Goal: Task Accomplishment & Management: Manage account settings

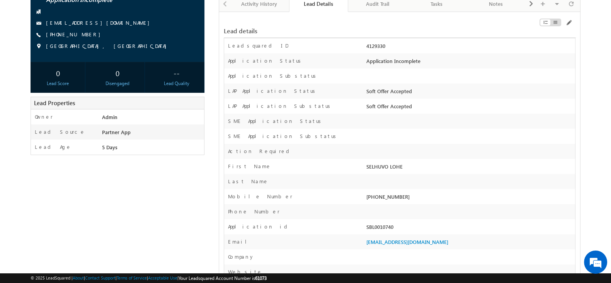
scroll to position [75, 0]
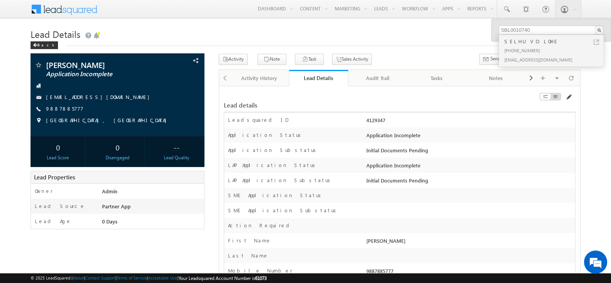
click at [570, 97] on span at bounding box center [568, 97] width 6 height 6
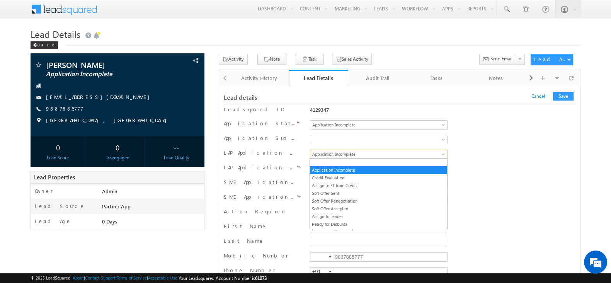
click at [359, 153] on span "Application Incomplete" at bounding box center [370, 154] width 121 height 7
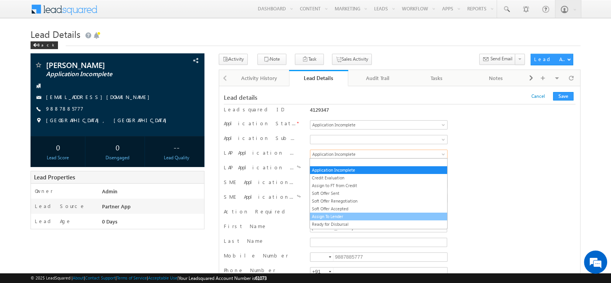
click at [360, 214] on link "Assign To Lender" at bounding box center [378, 216] width 137 height 7
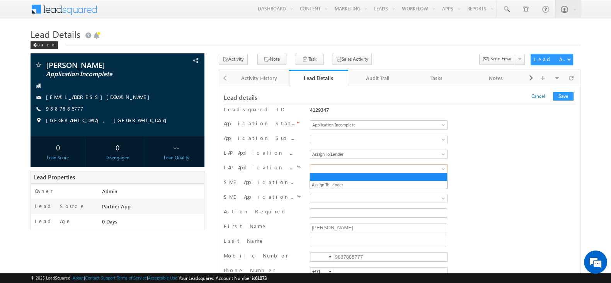
click at [357, 169] on span at bounding box center [370, 168] width 121 height 7
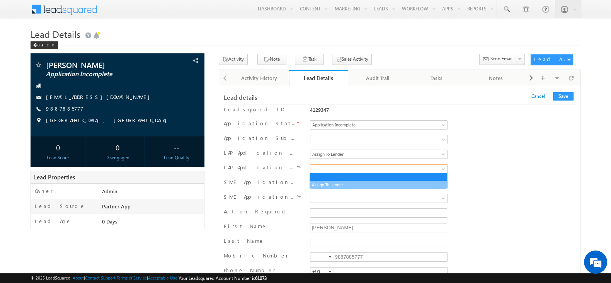
click at [342, 186] on link "Assign To Lender" at bounding box center [378, 184] width 137 height 7
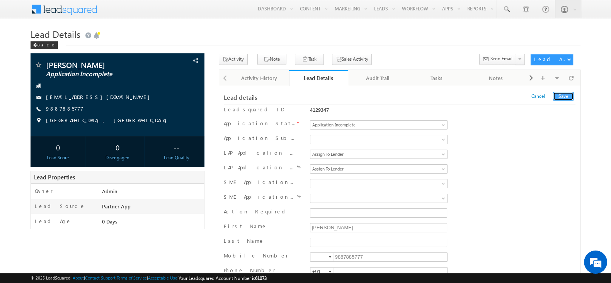
click at [566, 95] on button "Save" at bounding box center [563, 96] width 20 height 9
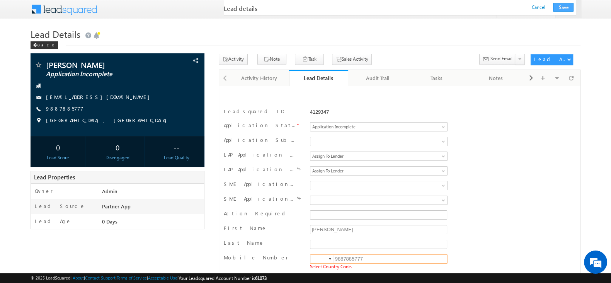
scroll to position [109, 0]
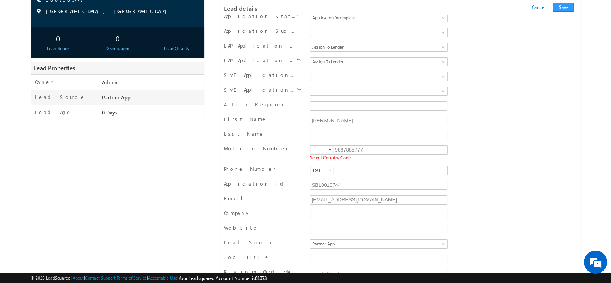
click at [330, 149] on div at bounding box center [330, 150] width 2 height 2
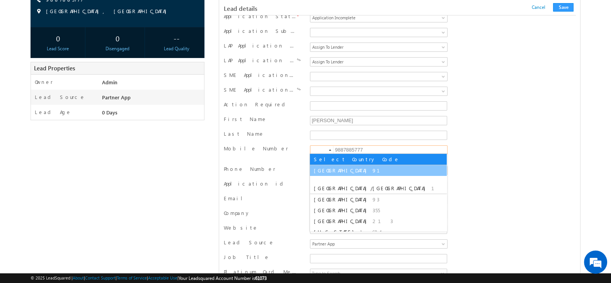
click at [319, 175] on li "India 91" at bounding box center [378, 170] width 137 height 11
type input "+91"
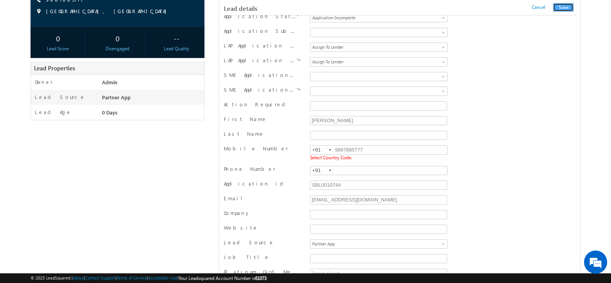
click at [566, 8] on button "Save" at bounding box center [563, 7] width 20 height 9
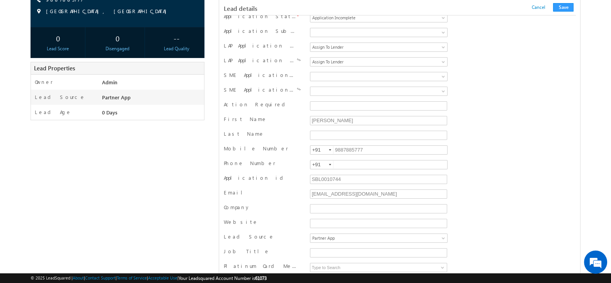
scroll to position [752, 0]
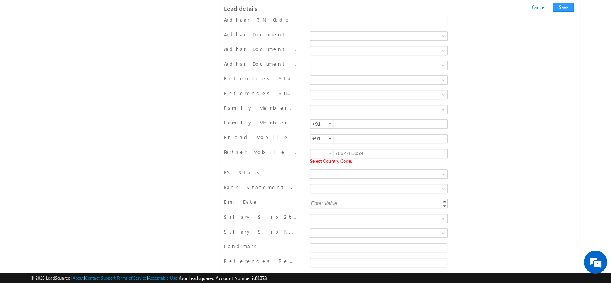
click at [329, 153] on div at bounding box center [330, 154] width 2 height 2
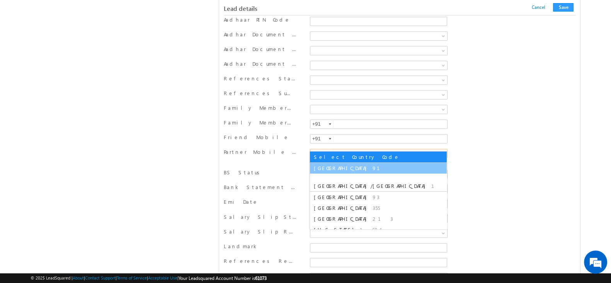
click at [372, 168] on span "91" at bounding box center [380, 168] width 17 height 7
type input "+91"
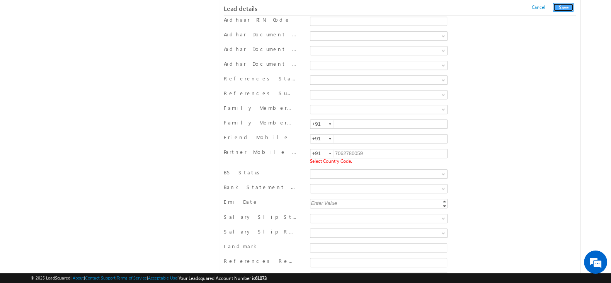
click at [560, 6] on button "Save" at bounding box center [563, 7] width 20 height 9
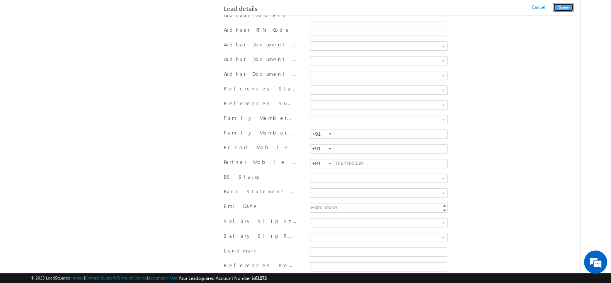
scroll to position [402, 0]
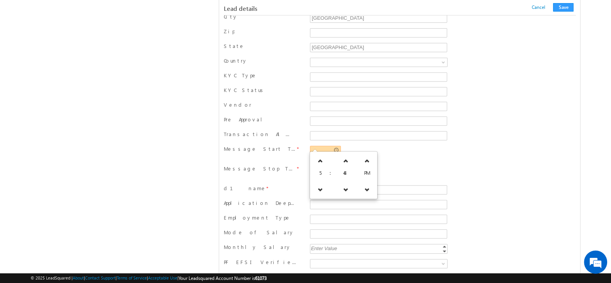
click at [331, 146] on input "text" at bounding box center [325, 150] width 31 height 9
click at [315, 188] on link at bounding box center [320, 189] width 16 height 14
type input "04:48 PM"
click at [390, 169] on div "Required Field" at bounding box center [379, 172] width 138 height 14
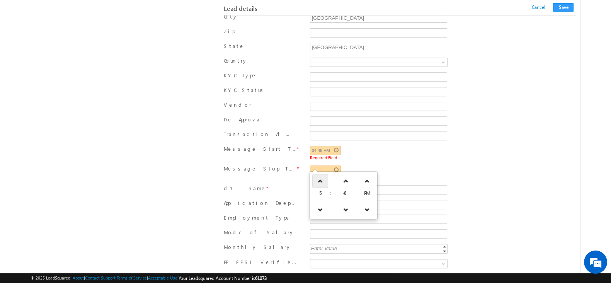
drag, startPoint x: 323, startPoint y: 165, endPoint x: 320, endPoint y: 179, distance: 14.6
click at [320, 183] on div "d1 name *" at bounding box center [400, 190] width 352 height 15
click at [323, 167] on input "text" at bounding box center [325, 169] width 31 height 9
click at [320, 182] on icon at bounding box center [320, 180] width 5 height 5
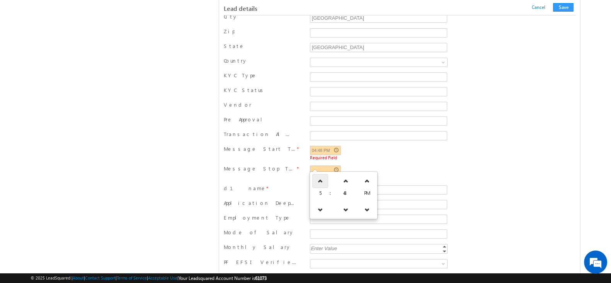
type input "06:48 PM"
click at [389, 146] on div "04:48 PM Required Field" at bounding box center [379, 153] width 138 height 14
click at [349, 186] on input "d1 name" at bounding box center [378, 189] width 137 height 9
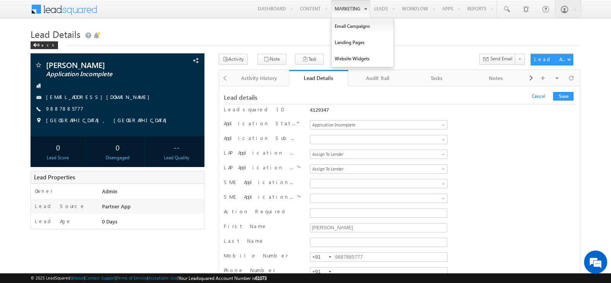
type input "dd"
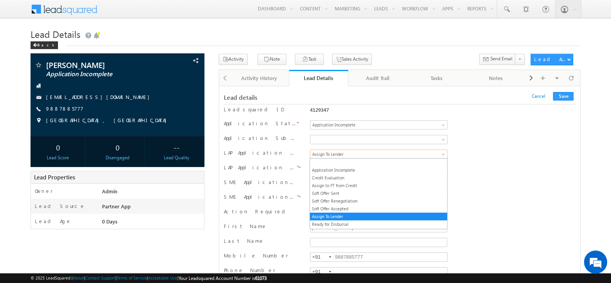
click at [390, 152] on span "Assign To Lender" at bounding box center [370, 154] width 121 height 7
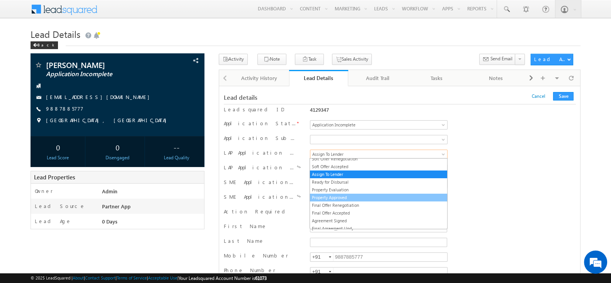
scroll to position [66, 0]
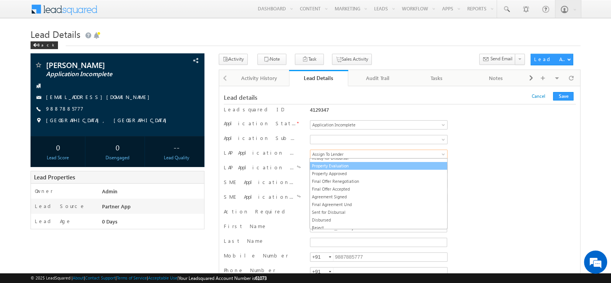
click at [363, 165] on link "Property Evaluation" at bounding box center [378, 165] width 137 height 7
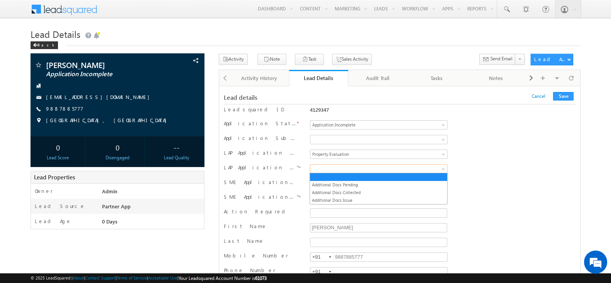
click at [344, 167] on span at bounding box center [370, 168] width 121 height 7
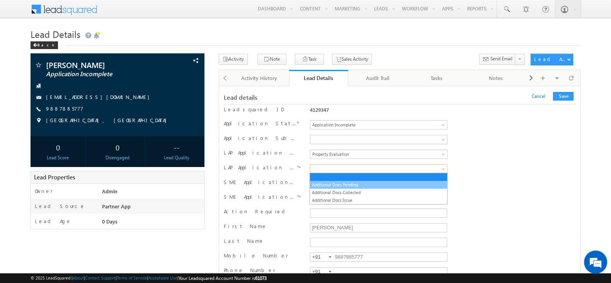
click at [338, 182] on link "Additional Docs Pending" at bounding box center [378, 184] width 137 height 7
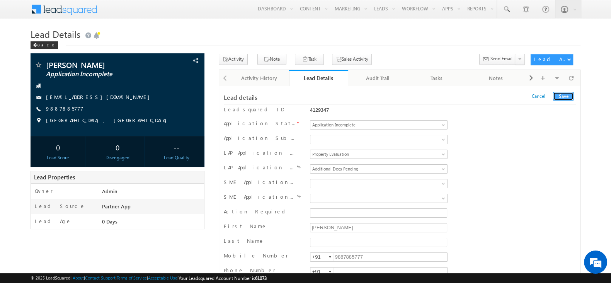
click at [565, 96] on button "Save" at bounding box center [563, 96] width 20 height 9
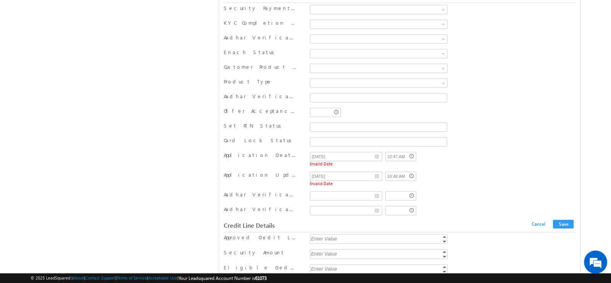
click at [491, 171] on div "Application Updated At 08/12/25 10:48 AM Invalid Date" at bounding box center [400, 179] width 352 height 17
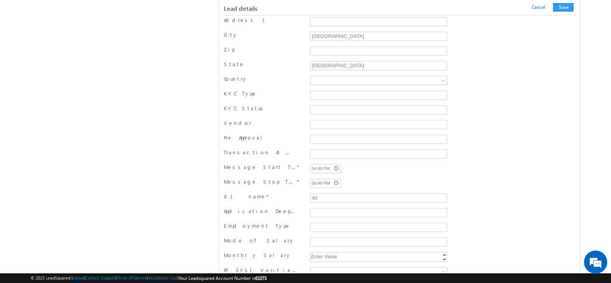
scroll to position [0, 0]
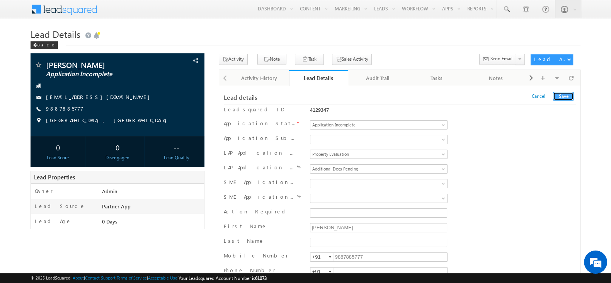
click at [562, 94] on button "Save" at bounding box center [563, 96] width 20 height 9
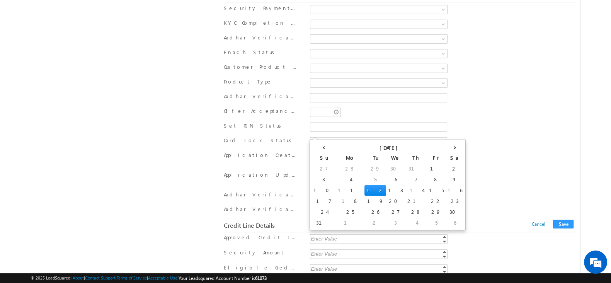
click at [334, 152] on input "08/12/25" at bounding box center [346, 156] width 73 height 9
click at [333, 152] on input "08/12/25" at bounding box center [346, 156] width 73 height 9
click at [364, 189] on td "12" at bounding box center [375, 190] width 22 height 11
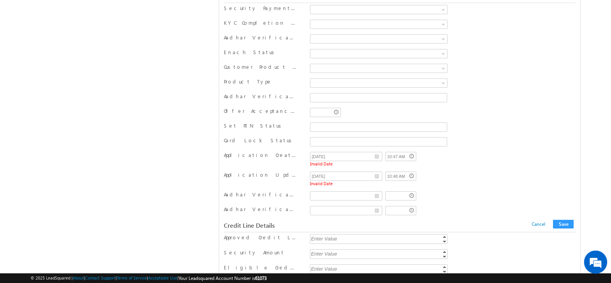
click at [459, 151] on div "Application Created At 08/12/25 10:47 AM Invalid Date" at bounding box center [400, 159] width 352 height 17
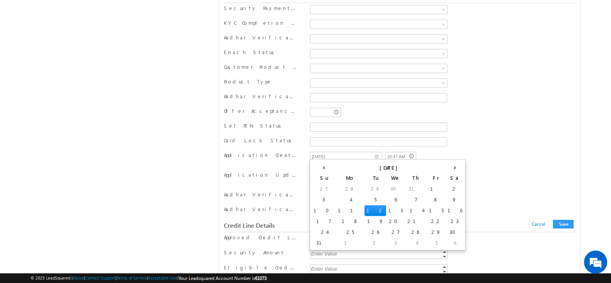
click at [334, 172] on input "08/12/25" at bounding box center [346, 176] width 73 height 9
type input "__/__/__"
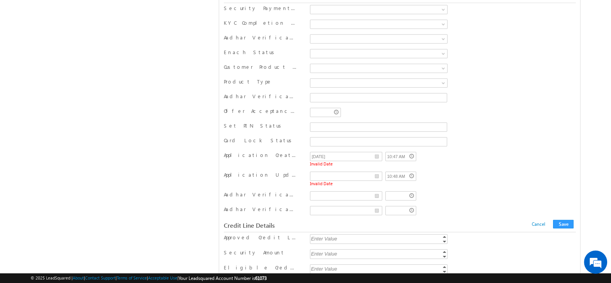
click at [488, 171] on div "Application Updated At 10:48 AM Invalid Date" at bounding box center [400, 179] width 352 height 17
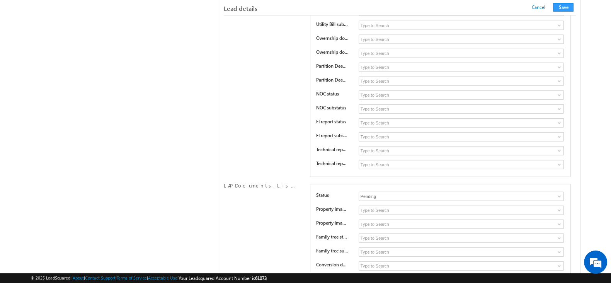
scroll to position [5857, 0]
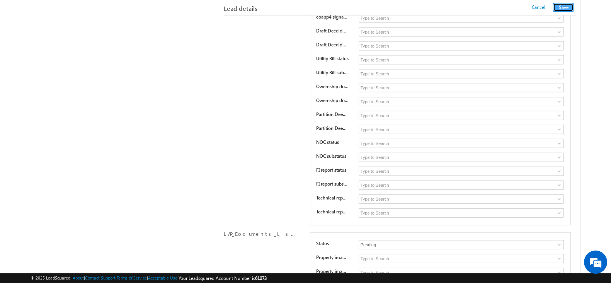
click at [560, 8] on button "Save" at bounding box center [563, 7] width 20 height 9
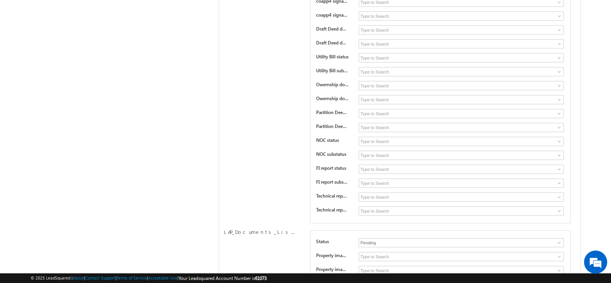
scroll to position [6592, 0]
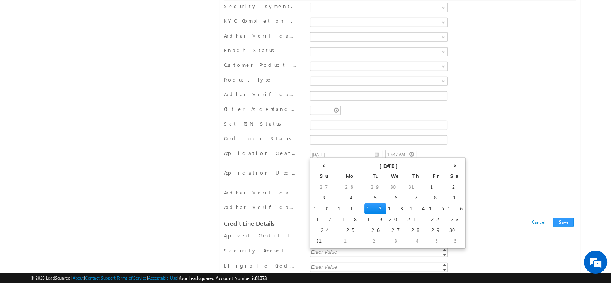
click at [378, 170] on input "__/__/__" at bounding box center [346, 174] width 73 height 9
click at [364, 206] on td "12" at bounding box center [375, 208] width 22 height 11
type input "08/12/25"
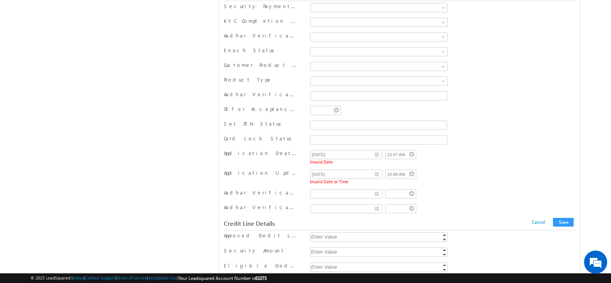
click at [462, 169] on div "Application Updated At 08/12/25 10:48 AM Invalid Date or Time" at bounding box center [400, 177] width 352 height 17
click at [404, 170] on input "10:48 AM" at bounding box center [400, 174] width 31 height 9
click at [396, 194] on icon at bounding box center [397, 195] width 5 height 5
type input "09:48 AM"
click at [456, 169] on div "Application Updated At 08/12/25 09:48 AM Invalid Date or Time" at bounding box center [400, 177] width 352 height 17
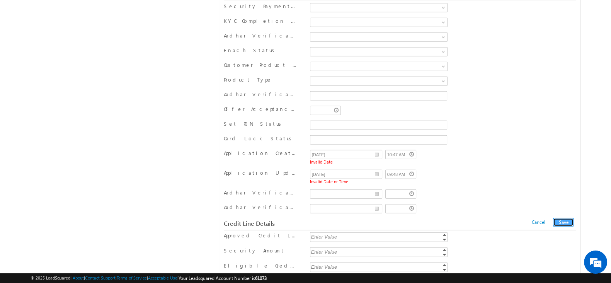
click at [560, 218] on button "Save" at bounding box center [563, 222] width 20 height 9
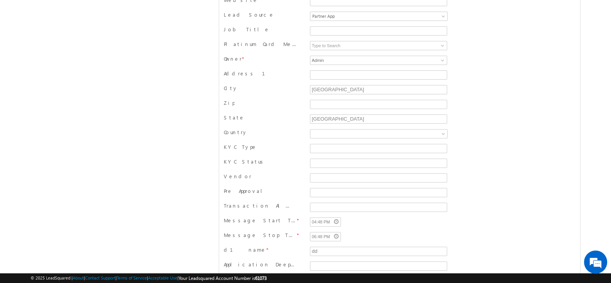
scroll to position [0, 0]
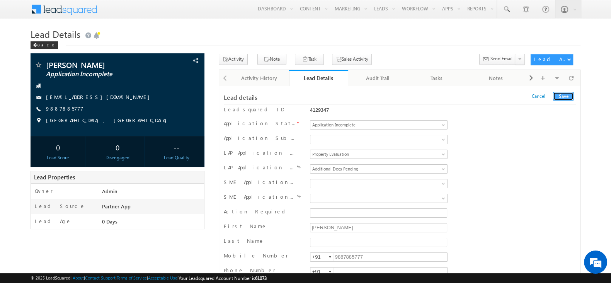
click at [563, 94] on button "Save" at bounding box center [563, 96] width 20 height 9
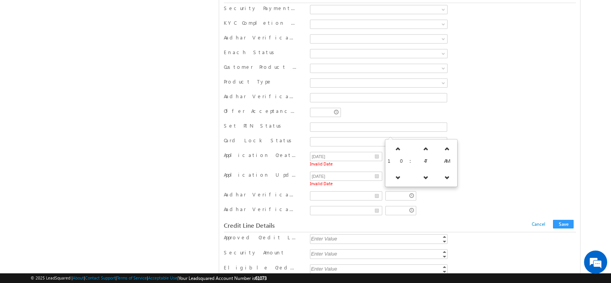
click at [412, 152] on input "10:47 AM" at bounding box center [400, 156] width 31 height 9
click at [418, 179] on link at bounding box center [426, 177] width 16 height 14
click at [397, 150] on icon at bounding box center [397, 148] width 5 height 5
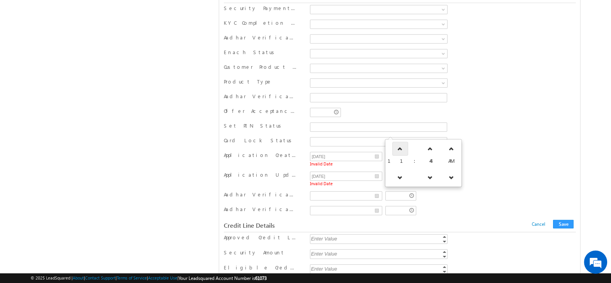
click at [397, 150] on icon at bounding box center [399, 148] width 5 height 5
click at [397, 150] on icon at bounding box center [396, 148] width 5 height 5
click at [397, 150] on icon at bounding box center [395, 148] width 5 height 5
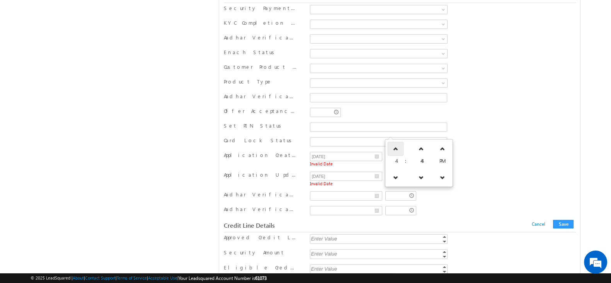
click at [397, 150] on icon at bounding box center [395, 148] width 5 height 5
type input "06:44 PM"
click at [439, 152] on div "08/12/25 06:44 PM" at bounding box center [379, 156] width 138 height 9
click at [410, 172] on input "09:48 AM" at bounding box center [400, 176] width 31 height 9
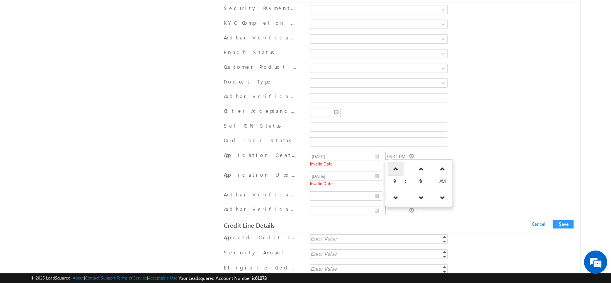
click at [393, 167] on icon at bounding box center [395, 168] width 5 height 5
click at [397, 167] on icon at bounding box center [399, 168] width 5 height 5
click at [394, 167] on icon at bounding box center [396, 168] width 5 height 5
click at [393, 167] on icon at bounding box center [395, 168] width 5 height 5
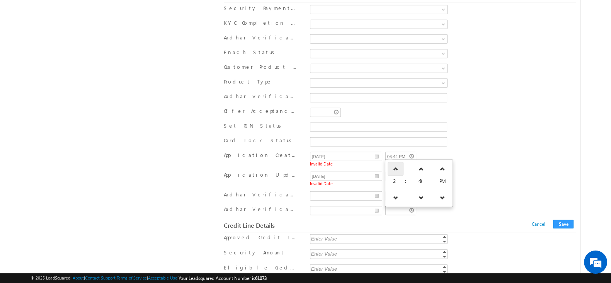
click at [393, 167] on icon at bounding box center [395, 168] width 5 height 5
type input "04:48 PM"
click at [432, 161] on span "Invalid Date" at bounding box center [379, 163] width 138 height 5
click at [558, 220] on button "Save" at bounding box center [563, 224] width 20 height 9
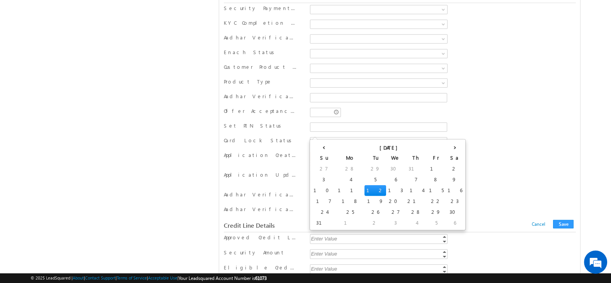
click at [324, 152] on input "08/12/25" at bounding box center [346, 156] width 73 height 9
type input "08/12/5_"
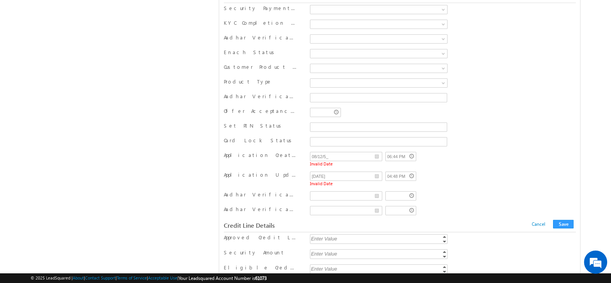
click at [469, 171] on div "Application Updated At 08/12/25 04:48 PM Invalid Date" at bounding box center [400, 179] width 352 height 17
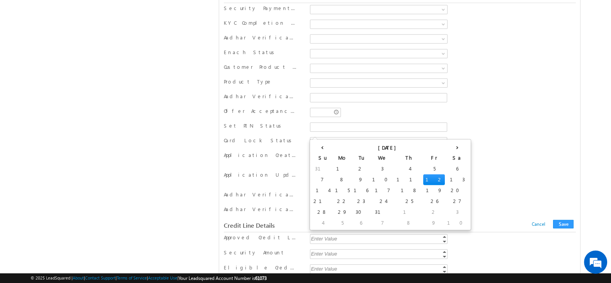
click at [375, 152] on input "__/__/__" at bounding box center [346, 156] width 73 height 9
click at [423, 178] on td "12" at bounding box center [434, 179] width 22 height 11
type input "08/12/05"
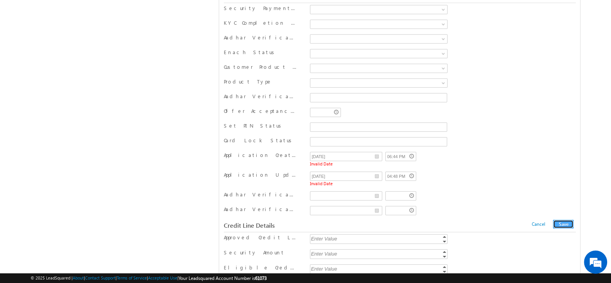
click at [567, 220] on button "Save" at bounding box center [563, 224] width 20 height 9
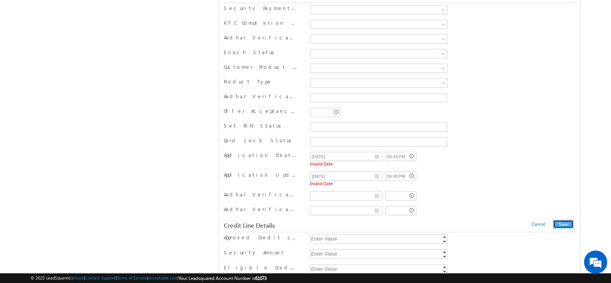
click at [567, 220] on button "Save" at bounding box center [563, 224] width 20 height 9
drag, startPoint x: 567, startPoint y: 202, endPoint x: 544, endPoint y: 200, distance: 23.3
click at [544, 220] on span "Cancel Save" at bounding box center [553, 224] width 44 height 9
click at [544, 221] on link "Cancel" at bounding box center [538, 224] width 14 height 6
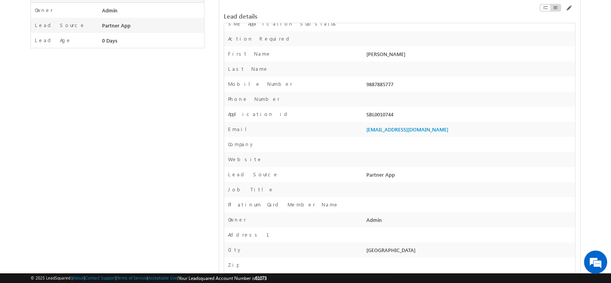
scroll to position [0, 0]
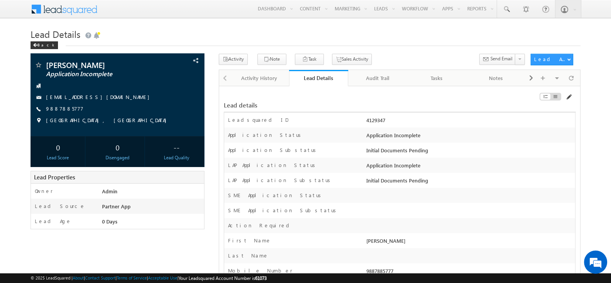
click at [567, 97] on span at bounding box center [568, 97] width 6 height 6
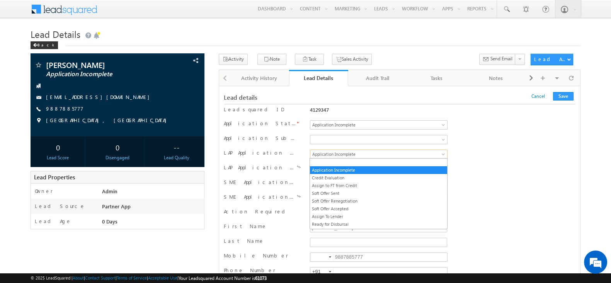
click at [417, 151] on span "Application Incomplete" at bounding box center [370, 154] width 121 height 7
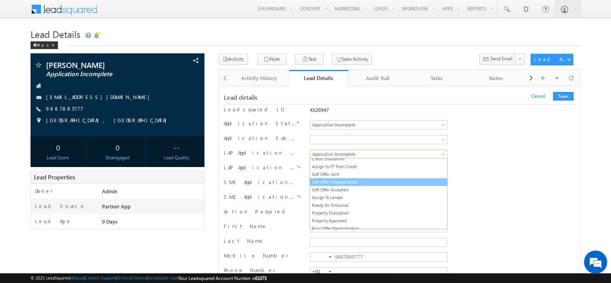
scroll to position [24, 0]
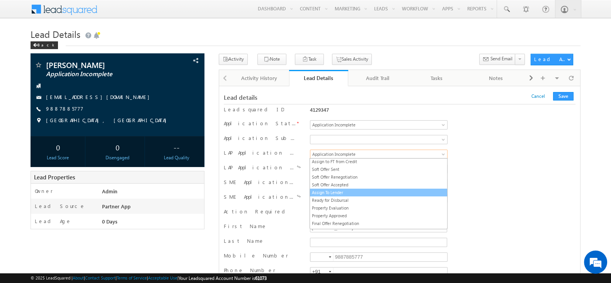
click at [359, 189] on link "Assign To Lender" at bounding box center [378, 192] width 137 height 7
click at [361, 152] on span "Assign To Lender" at bounding box center [370, 154] width 121 height 7
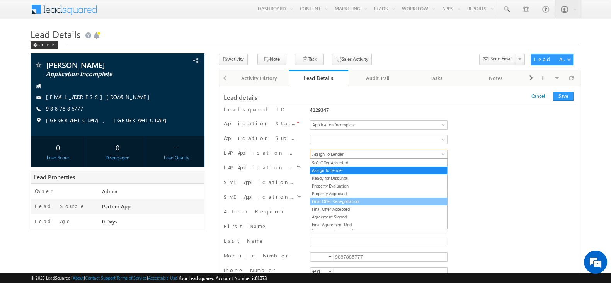
scroll to position [66, 0]
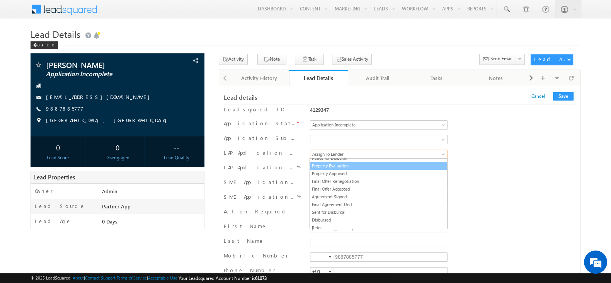
click at [356, 167] on link "Property Evaluation" at bounding box center [378, 165] width 137 height 7
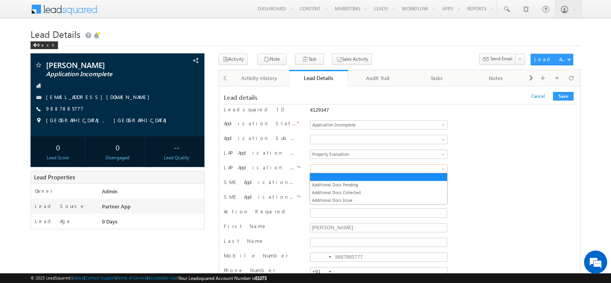
click at [348, 167] on span at bounding box center [370, 168] width 121 height 7
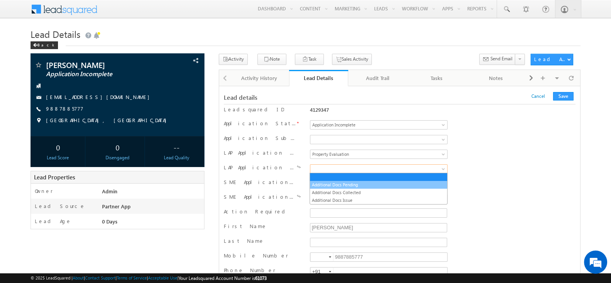
click at [352, 184] on link "Additional Docs Pending" at bounding box center [378, 184] width 137 height 7
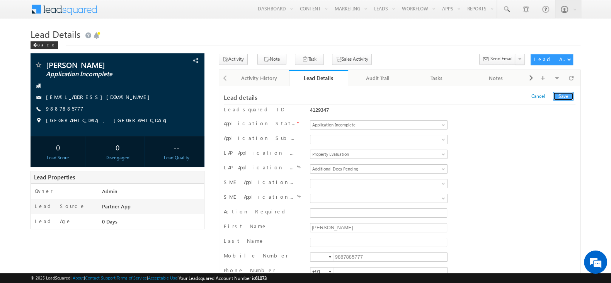
click at [562, 97] on button "Save" at bounding box center [563, 96] width 20 height 9
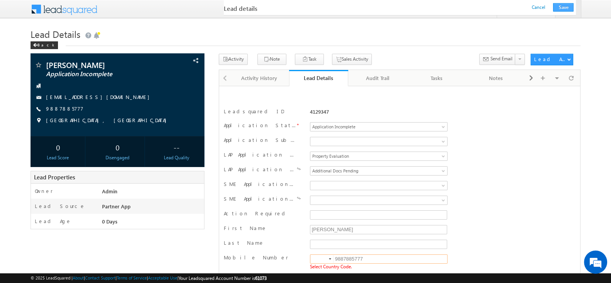
scroll to position [109, 0]
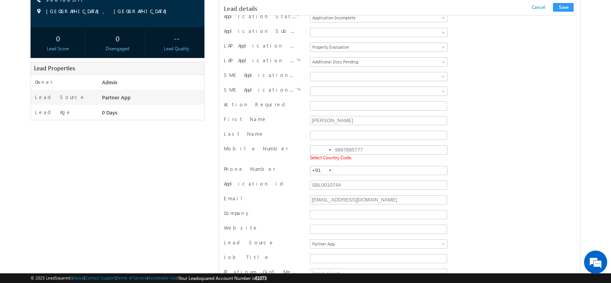
click at [329, 149] on div at bounding box center [330, 150] width 2 height 2
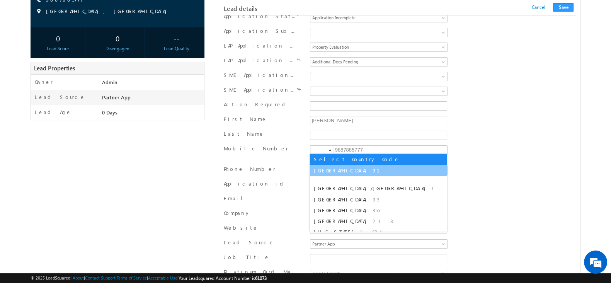
click at [372, 168] on span "91" at bounding box center [380, 170] width 17 height 7
type input "+91"
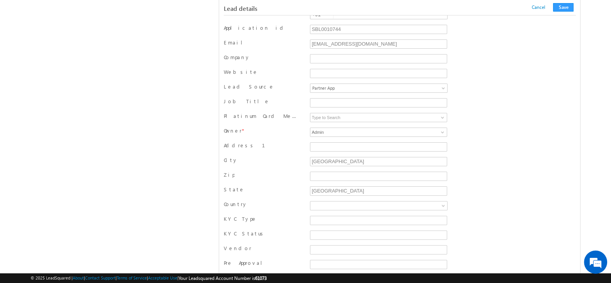
scroll to position [274, 0]
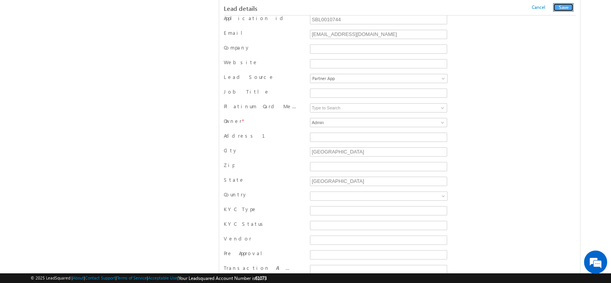
click at [561, 5] on button "Save" at bounding box center [563, 7] width 20 height 9
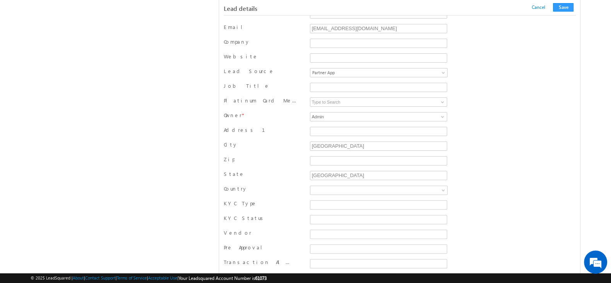
scroll to position [752, 0]
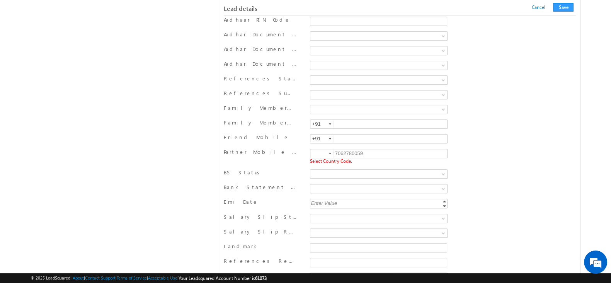
click at [329, 153] on div at bounding box center [330, 154] width 2 height 2
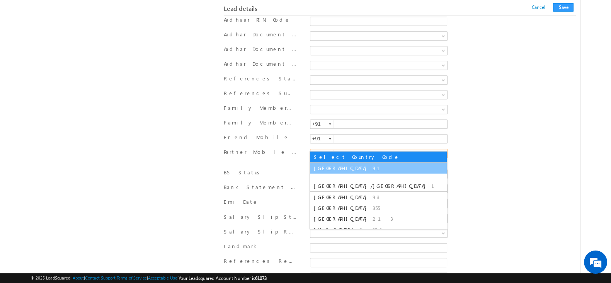
click at [348, 163] on li "India 91" at bounding box center [378, 168] width 137 height 11
type input "+91"
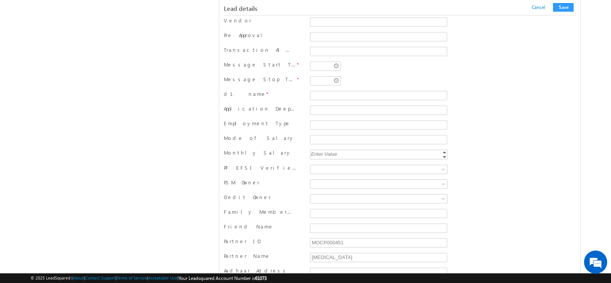
scroll to position [388, 0]
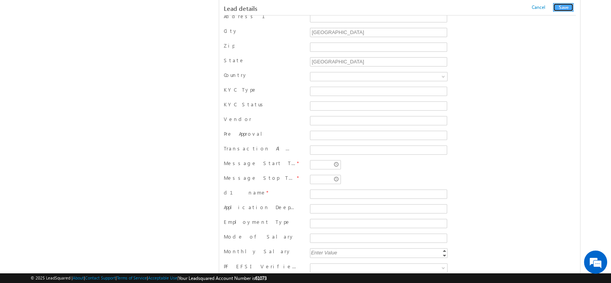
click at [561, 7] on button "Save" at bounding box center [563, 7] width 20 height 9
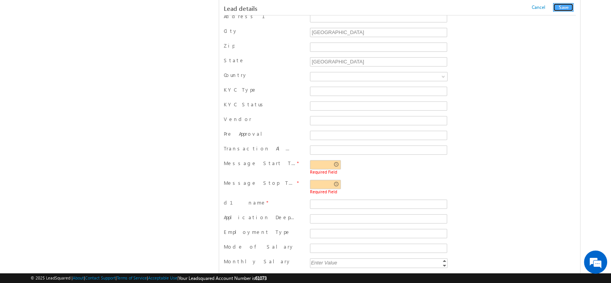
scroll to position [402, 0]
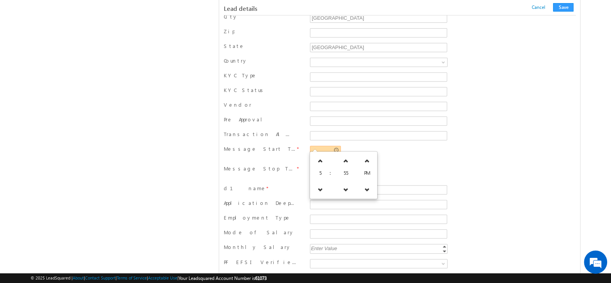
click at [337, 146] on input "text" at bounding box center [325, 150] width 31 height 9
click at [338, 166] on link at bounding box center [346, 161] width 16 height 14
type input "05:56 PM"
click at [401, 155] on span "Required Field" at bounding box center [379, 157] width 138 height 5
click at [334, 167] on input "text" at bounding box center [325, 169] width 31 height 9
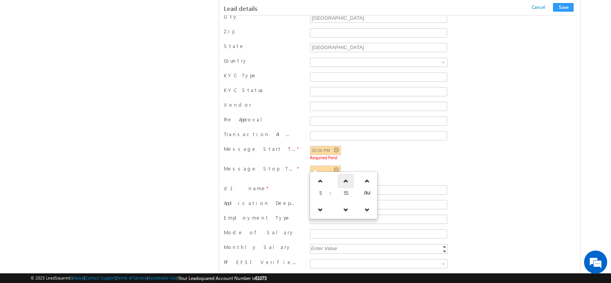
click at [338, 180] on link at bounding box center [346, 181] width 16 height 14
type input "05:57 PM"
click at [565, 8] on button "Save" at bounding box center [563, 7] width 20 height 9
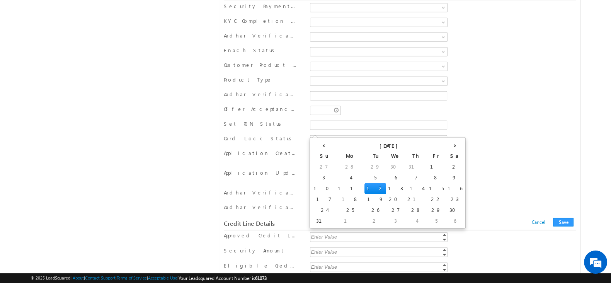
click at [377, 150] on input "08/12/25" at bounding box center [346, 154] width 73 height 9
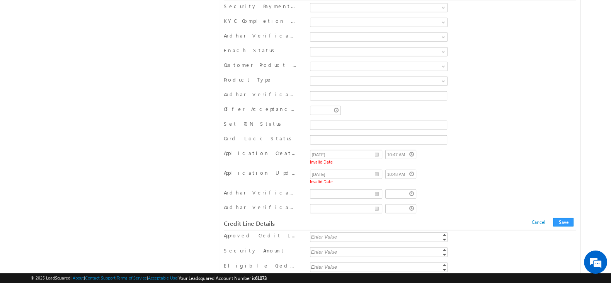
click at [452, 150] on div "Application Created At 08/12/25 10:47 AM Invalid Date" at bounding box center [400, 158] width 352 height 17
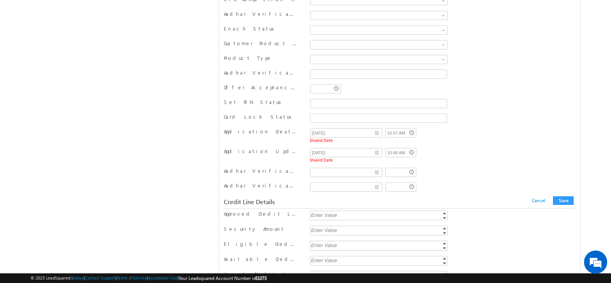
scroll to position [6613, 0]
click at [363, 129] on input "08/12/25" at bounding box center [346, 133] width 73 height 9
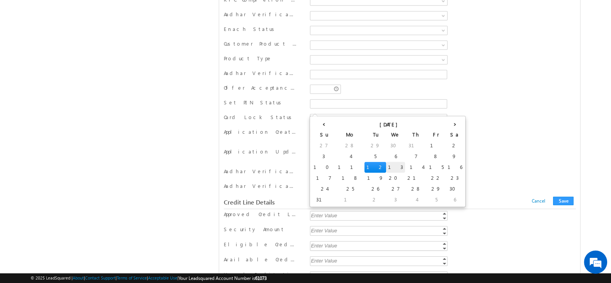
click at [386, 166] on td "13" at bounding box center [395, 167] width 19 height 11
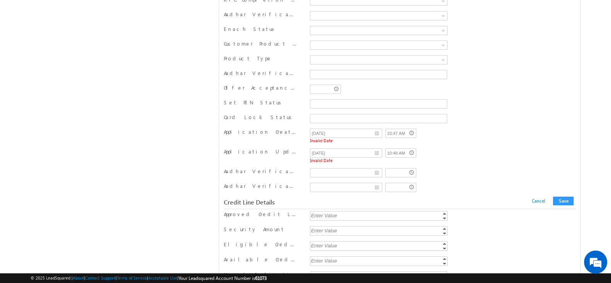
click at [512, 114] on div "Card Lock Status" at bounding box center [400, 120] width 352 height 12
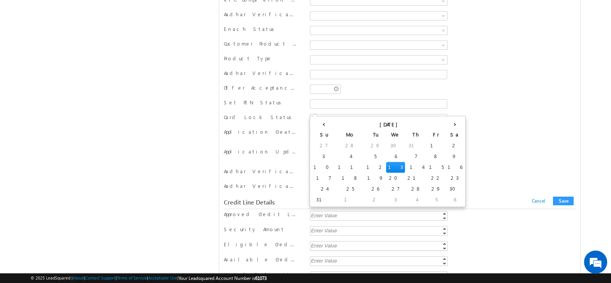
click at [347, 129] on input "08/13/25" at bounding box center [346, 133] width 73 height 9
click at [314, 164] on td "10" at bounding box center [323, 167] width 24 height 11
type input "08/10/25"
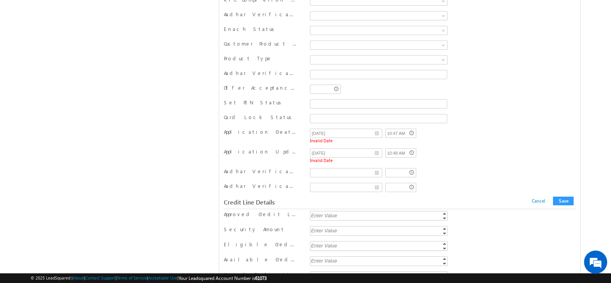
click at [455, 128] on div "Application Created At 08/10/25 10:47 AM Invalid Date" at bounding box center [400, 136] width 352 height 17
click at [320, 127] on div "Application Created At 08/10/25 10:47 AM Invalid Date" at bounding box center [400, 137] width 352 height 20
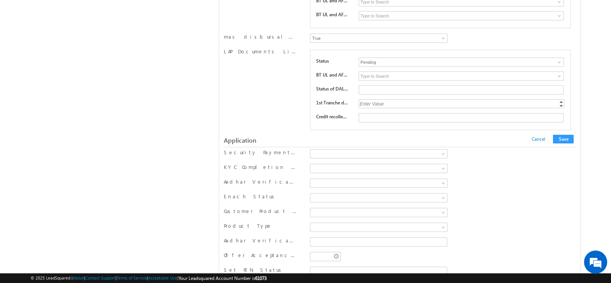
scroll to position [6445, 0]
click at [557, 60] on span at bounding box center [559, 63] width 6 height 6
click at [320, 137] on div "Application" at bounding box center [340, 140] width 232 height 7
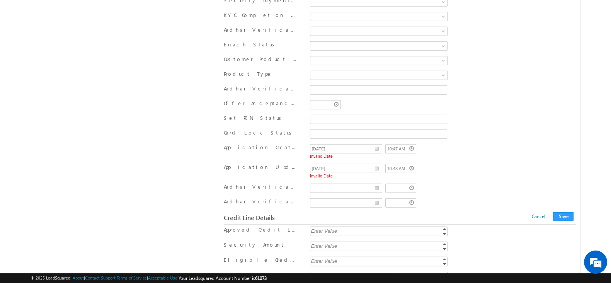
scroll to position [6602, 0]
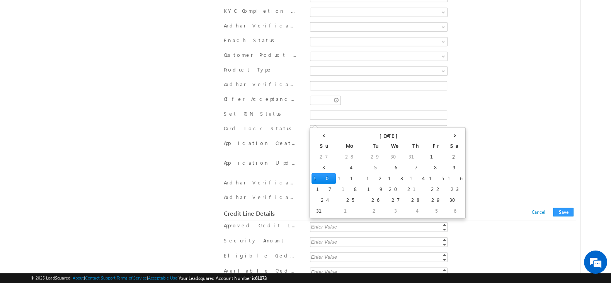
click at [320, 140] on input "08/10/25" at bounding box center [346, 144] width 73 height 9
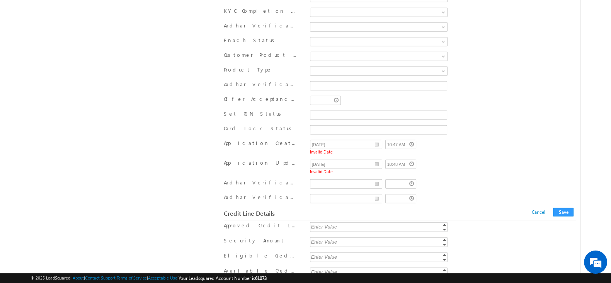
click at [490, 138] on div "Application Created At 08/10/25 10:47 AM Invalid Date" at bounding box center [400, 148] width 352 height 20
click at [562, 208] on button "Save" at bounding box center [563, 212] width 20 height 9
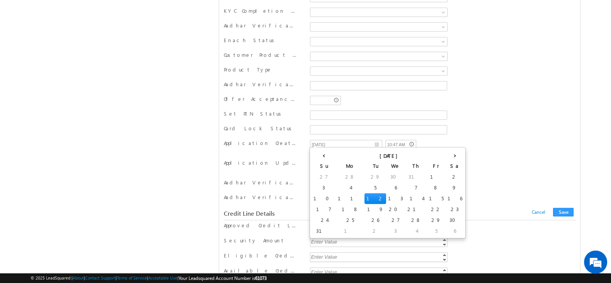
click at [370, 160] on input "08/12/25" at bounding box center [346, 164] width 73 height 9
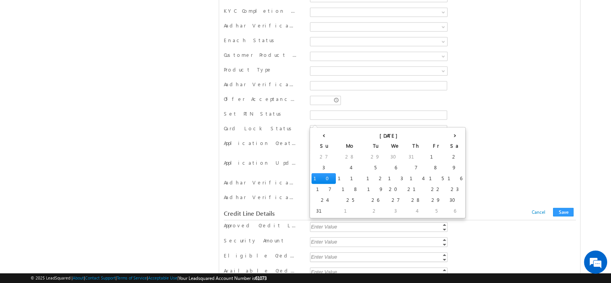
click at [354, 140] on input "08/10/25" at bounding box center [346, 144] width 73 height 9
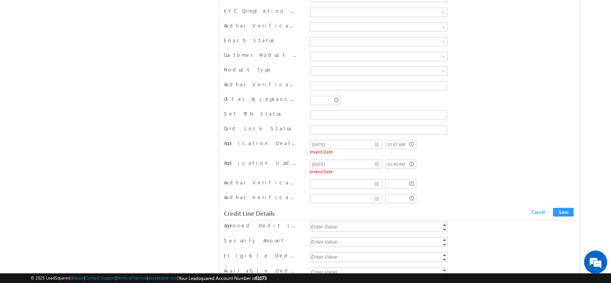
click at [486, 139] on div "Application Created At 08/10/25 10:47 AM Invalid Date" at bounding box center [400, 147] width 352 height 17
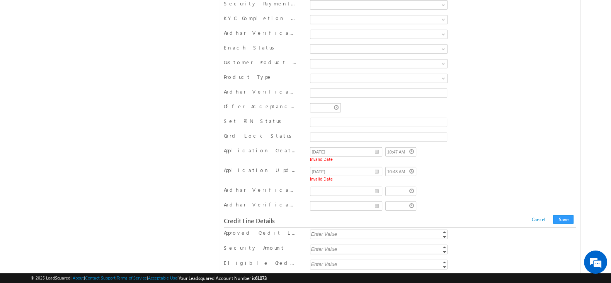
scroll to position [6594, 0]
click at [565, 214] on div "Credit Line Details Cancel Save Cancel Save" at bounding box center [400, 221] width 352 height 14
click at [564, 216] on button "Save" at bounding box center [563, 220] width 20 height 9
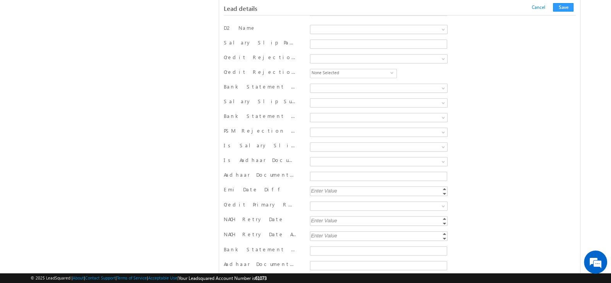
scroll to position [1263, 0]
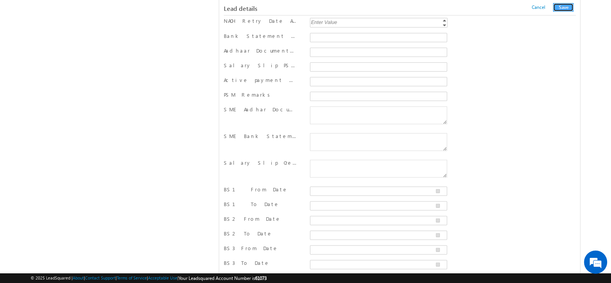
click at [560, 5] on button "Save" at bounding box center [563, 7] width 20 height 9
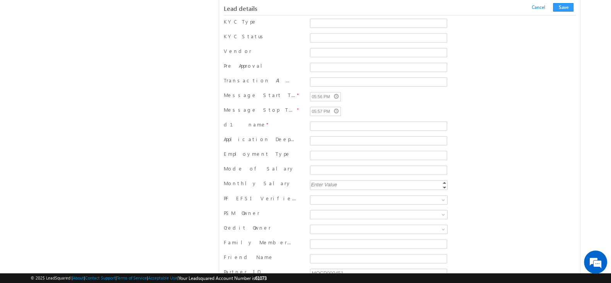
scroll to position [0, 0]
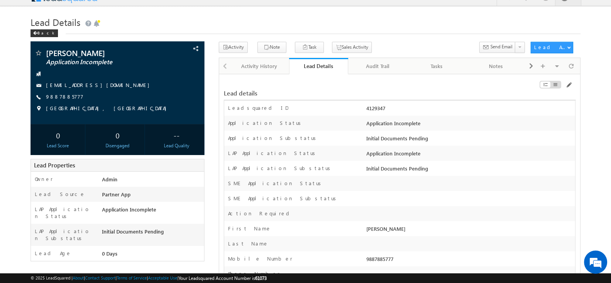
scroll to position [30, 0]
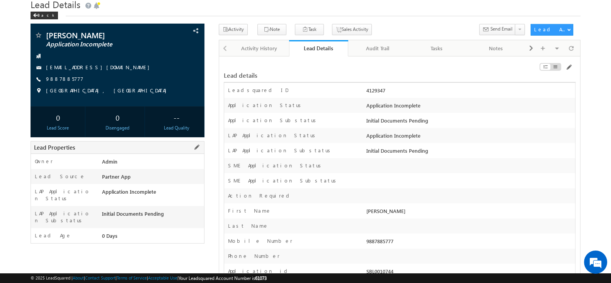
click at [198, 149] on span at bounding box center [196, 147] width 9 height 9
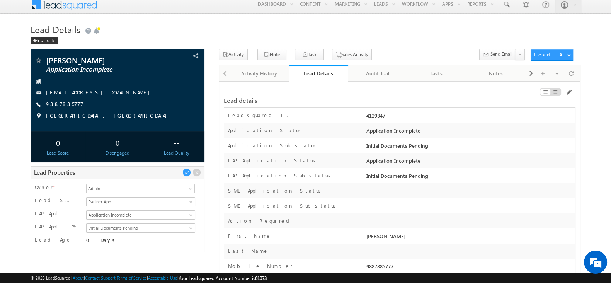
scroll to position [4, 0]
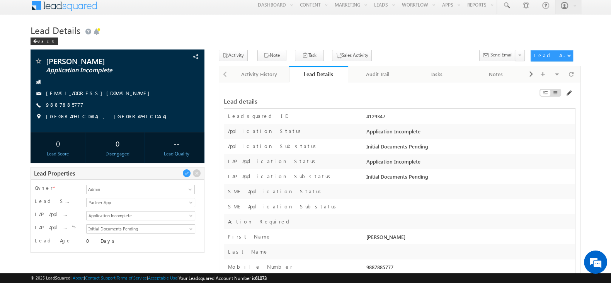
click at [570, 94] on span at bounding box center [568, 93] width 6 height 6
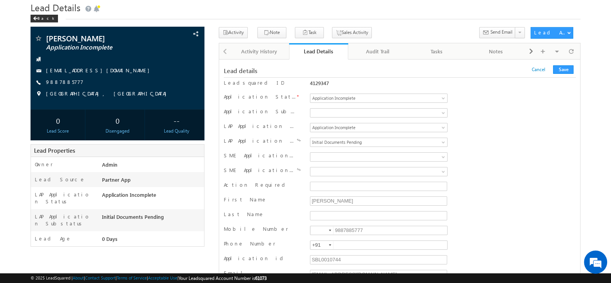
scroll to position [26, 0]
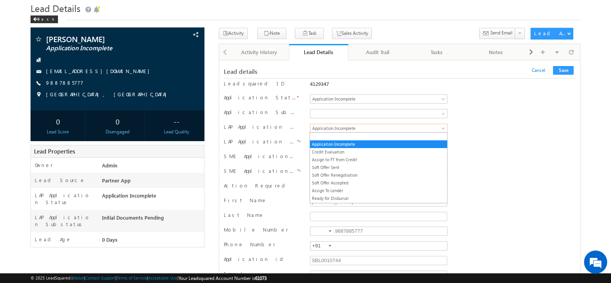
click at [371, 126] on span "Application Incomplete" at bounding box center [370, 128] width 121 height 7
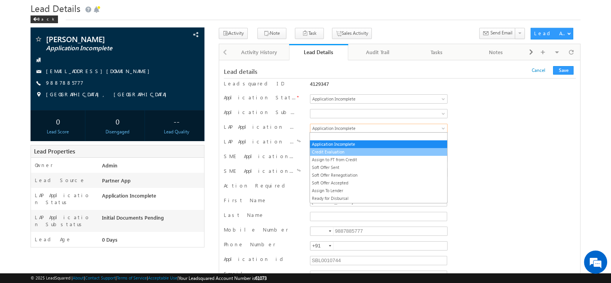
click at [337, 149] on link "Credit Evaluation" at bounding box center [378, 151] width 137 height 7
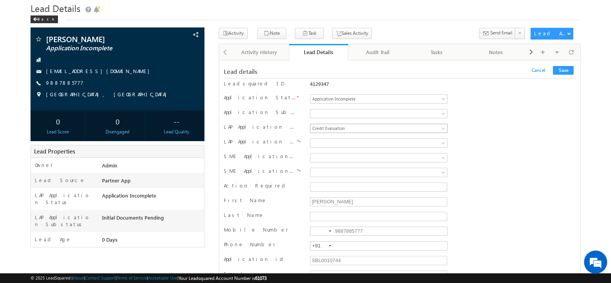
click at [371, 126] on span "Credit Evaluation" at bounding box center [370, 128] width 121 height 7
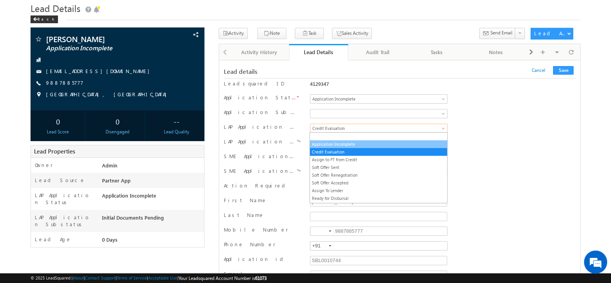
click at [345, 144] on link "Application Incomplete" at bounding box center [378, 144] width 137 height 7
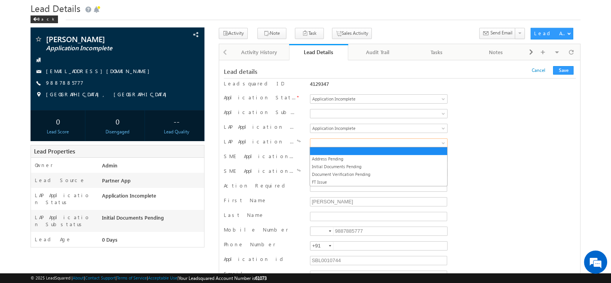
click at [345, 144] on span at bounding box center [370, 142] width 121 height 7
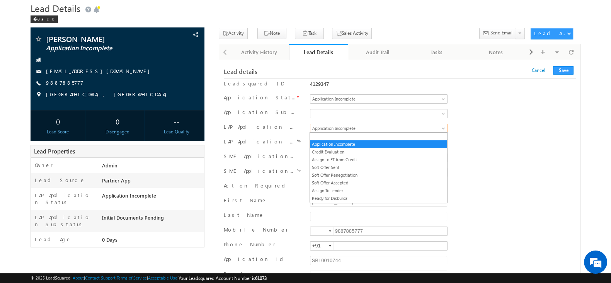
click at [336, 129] on span "Application Incomplete" at bounding box center [370, 128] width 121 height 7
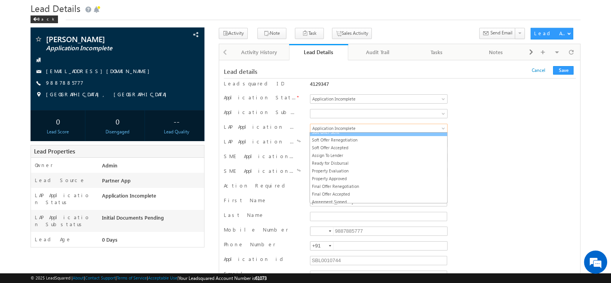
scroll to position [35, 0]
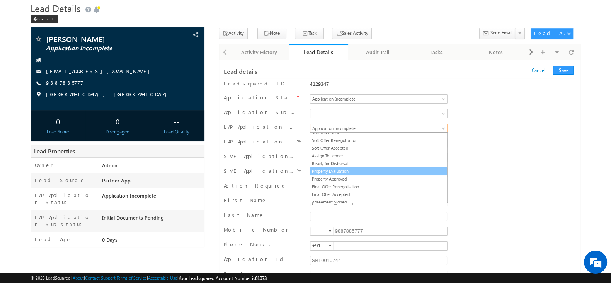
click at [342, 168] on link "Property Evaluation" at bounding box center [378, 171] width 137 height 7
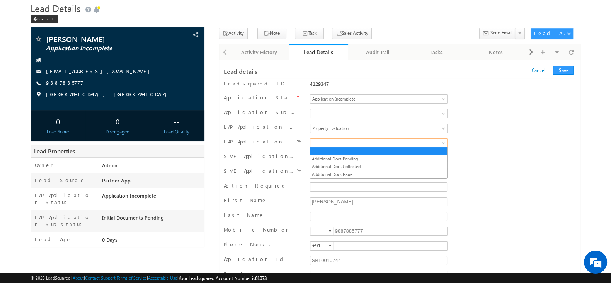
click at [318, 138] on link at bounding box center [379, 142] width 138 height 9
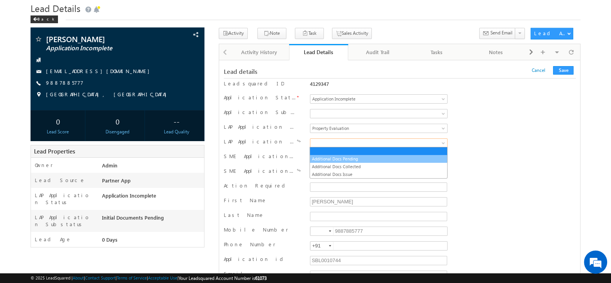
click at [406, 157] on link "Additional Docs Pending" at bounding box center [378, 158] width 137 height 7
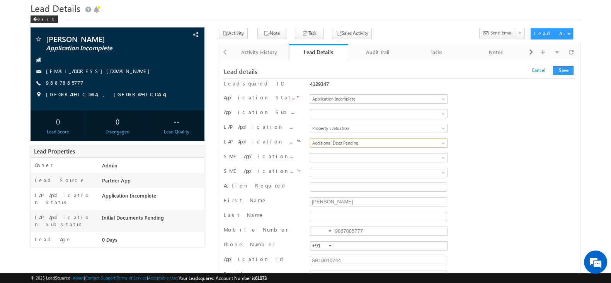
click at [522, 161] on div "SME Application Status Application Created Application Complete Approved Agreem…" at bounding box center [400, 159] width 352 height 12
click at [330, 230] on div at bounding box center [330, 231] width 2 height 2
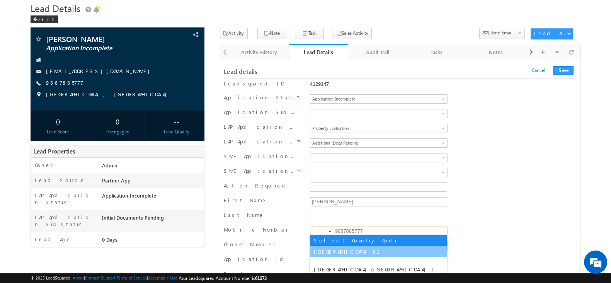
click at [346, 247] on li "India 91" at bounding box center [378, 251] width 137 height 11
type input "+91"
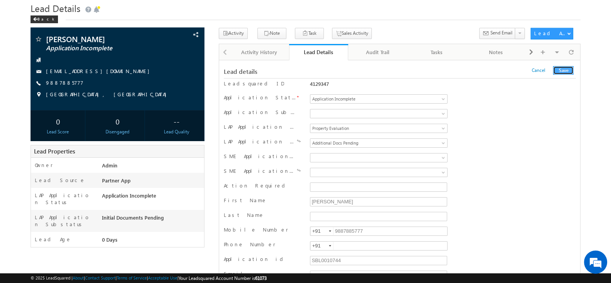
click at [563, 69] on button "Save" at bounding box center [563, 70] width 20 height 9
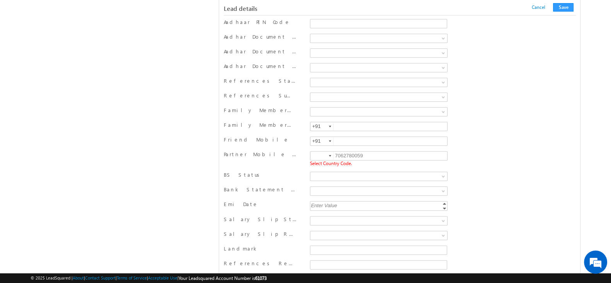
click at [329, 155] on div at bounding box center [330, 156] width 2 height 2
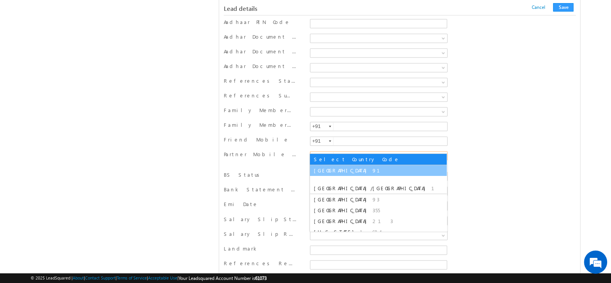
click at [350, 171] on li "India 91" at bounding box center [378, 170] width 137 height 11
type input "+91"
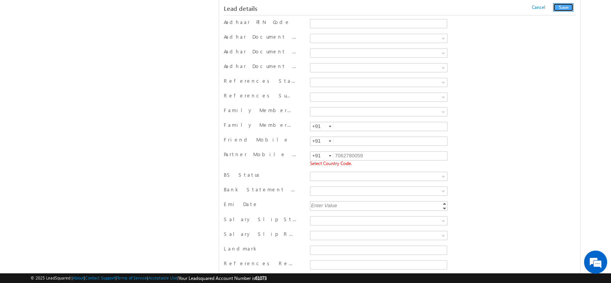
click at [564, 7] on button "Save" at bounding box center [563, 7] width 20 height 9
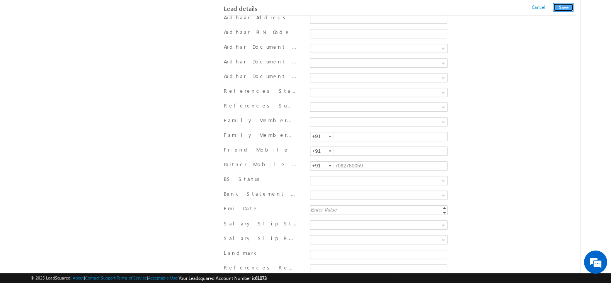
scroll to position [402, 0]
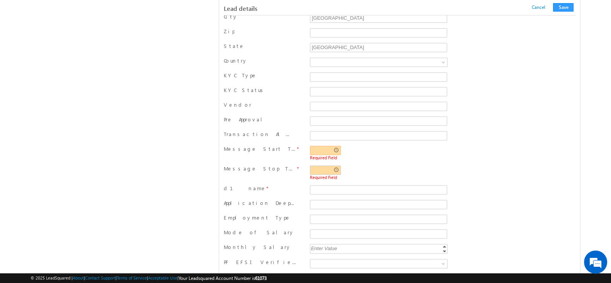
click at [333, 146] on input "text" at bounding box center [325, 150] width 31 height 9
click at [317, 158] on link at bounding box center [320, 161] width 16 height 14
type input "07:03 PM"
click at [406, 148] on div "07:03 PM Required Field" at bounding box center [379, 153] width 138 height 14
click at [317, 165] on input "text" at bounding box center [325, 169] width 31 height 9
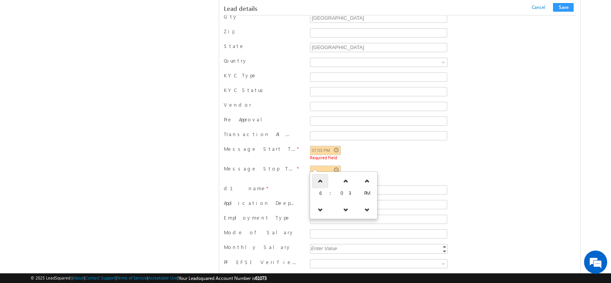
click at [318, 184] on link at bounding box center [320, 181] width 16 height 14
type input "07:03 PM"
click at [568, 7] on button "Save" at bounding box center [563, 7] width 20 height 9
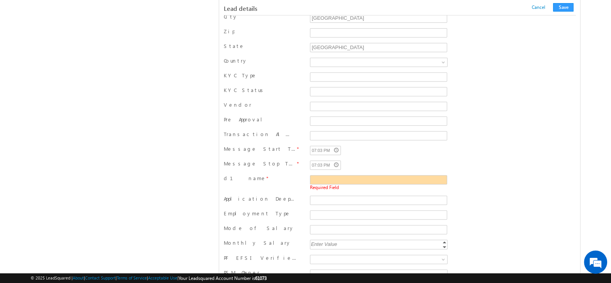
scroll to position [431, 0]
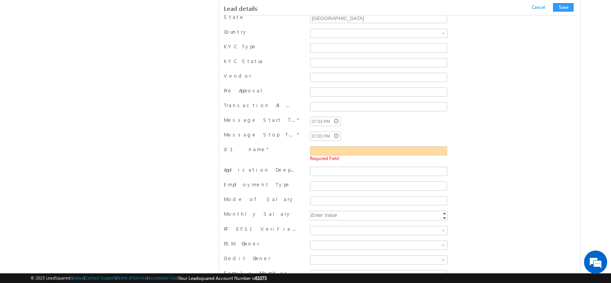
click at [544, 45] on div "KYC Type" at bounding box center [400, 49] width 352 height 12
click at [331, 146] on input "d1 name" at bounding box center [378, 150] width 137 height 9
type input "test"
click at [565, 7] on button "Save" at bounding box center [563, 7] width 20 height 9
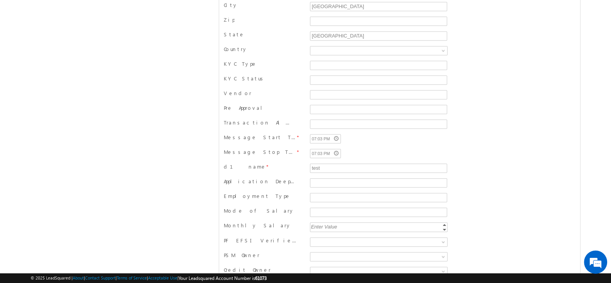
scroll to position [0, 0]
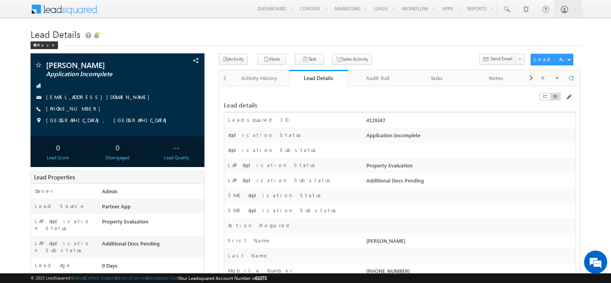
click at [402, 36] on h1 "Lead Details" at bounding box center [306, 33] width 550 height 15
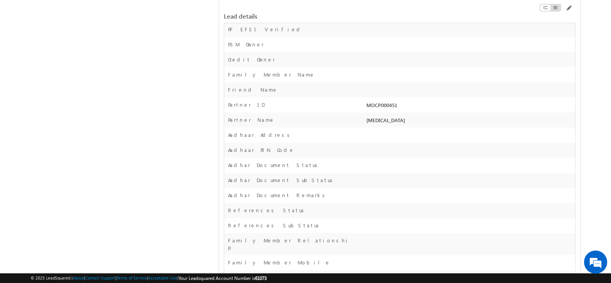
scroll to position [653, 0]
